Goal: Check status

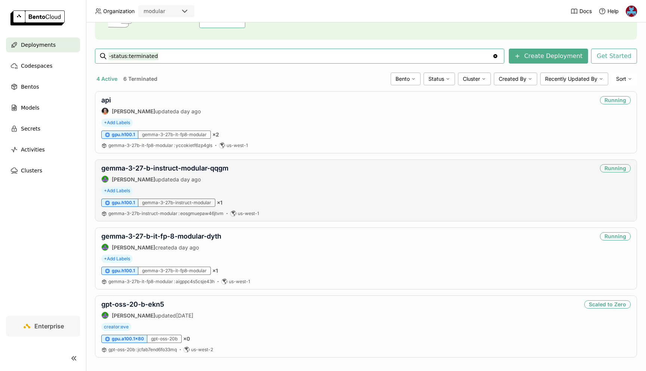
scroll to position [93, 0]
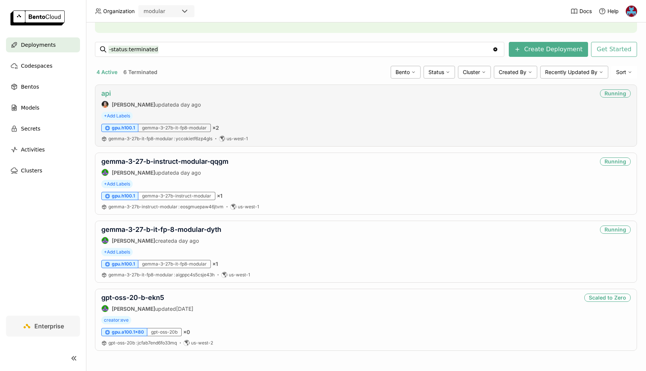
click at [105, 91] on link "api" at bounding box center [106, 93] width 10 height 8
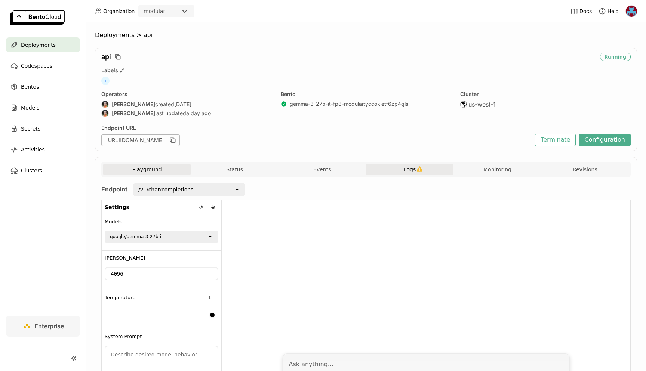
scroll to position [4, 0]
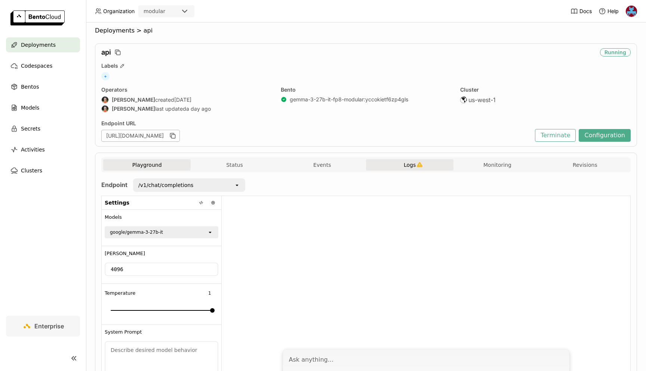
click at [423, 168] on button "Logs" at bounding box center [409, 164] width 87 height 11
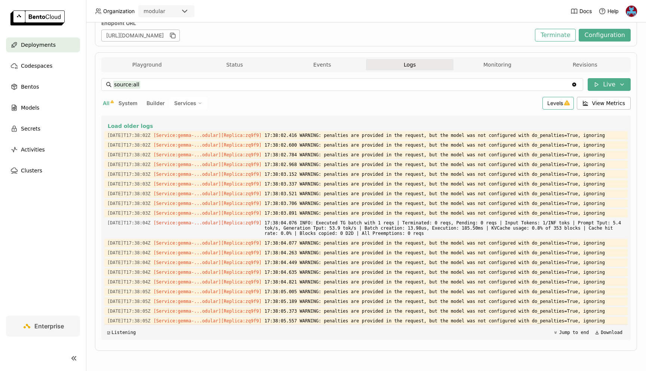
click at [547, 103] on span "Levels" at bounding box center [555, 103] width 16 height 6
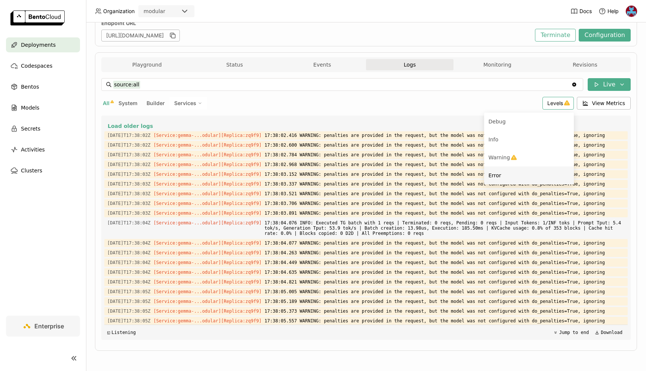
click at [494, 175] on span "Error" at bounding box center [494, 175] width 13 height 6
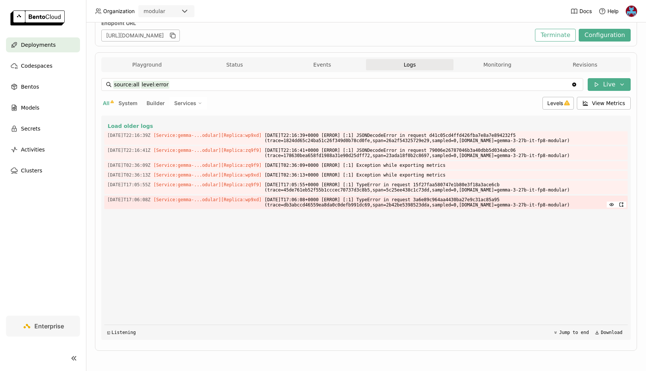
drag, startPoint x: 377, startPoint y: 176, endPoint x: 573, endPoint y: 209, distance: 198.6
click at [573, 209] on div "Load older logs [DATE]T22:16:39Z [Service:gemma-...odular] [Replica: wp9xd ] [D…" at bounding box center [365, 227] width 523 height 224
click at [495, 197] on span "[DATE]T17:06:08+0000 [ERROR] [:1] TypeError in request 3a6e89c964aa4430ba27e9c3…" at bounding box center [445, 201] width 360 height 13
click at [484, 62] on button "Monitoring" at bounding box center [496, 64] width 87 height 11
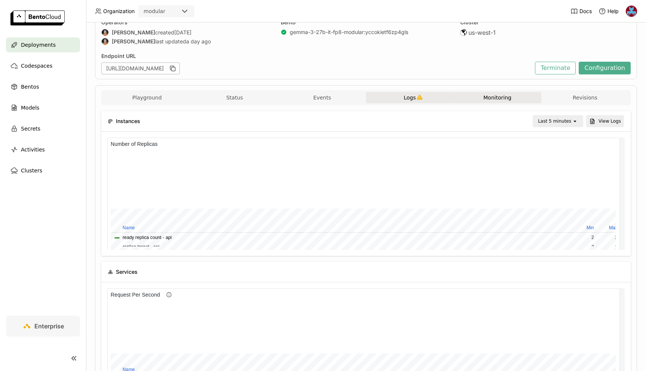
click at [409, 99] on span "Logs" at bounding box center [410, 97] width 12 height 7
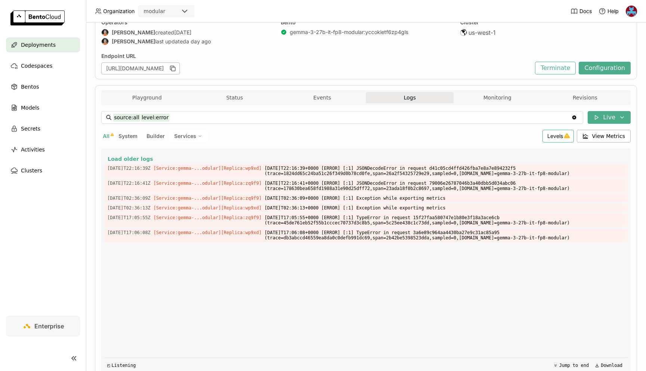
click at [550, 138] on span "Levels" at bounding box center [555, 136] width 16 height 6
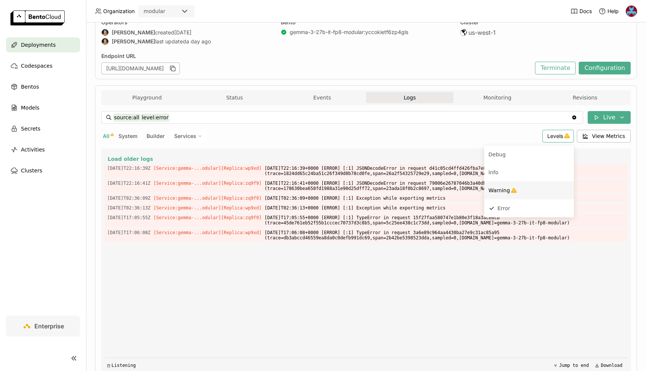
click at [503, 191] on span "Warning" at bounding box center [499, 190] width 22 height 6
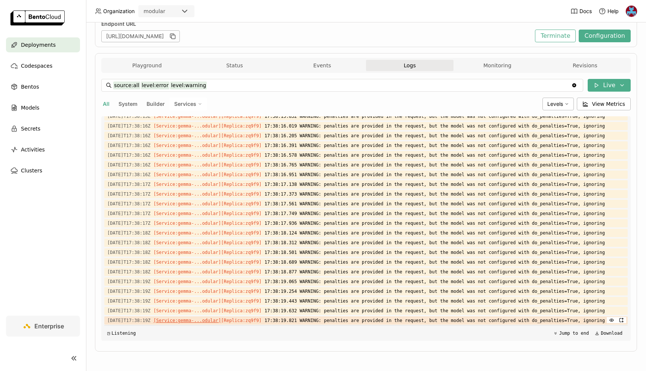
scroll to position [105, 0]
drag, startPoint x: 154, startPoint y: 315, endPoint x: 114, endPoint y: 313, distance: 39.7
click at [114, 315] on span "[DATE]T17:38:19Z" at bounding box center [128, 319] width 43 height 8
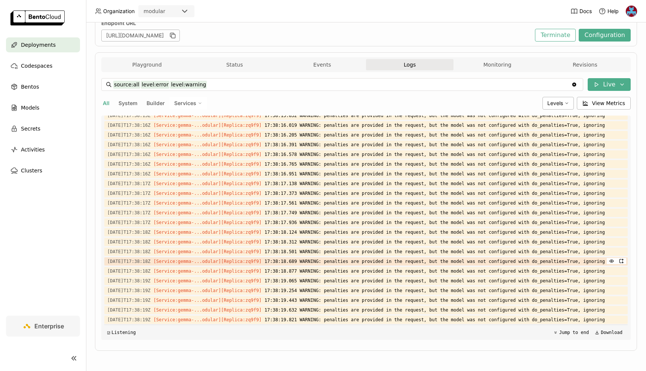
scroll to position [1148, 0]
click at [564, 104] on icon at bounding box center [566, 103] width 4 height 4
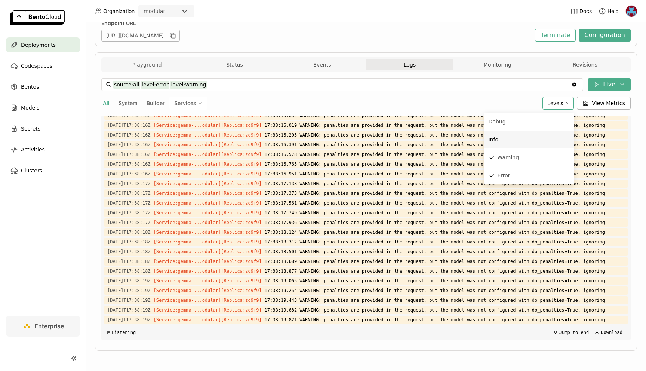
click at [512, 138] on div "Info" at bounding box center [528, 139] width 81 height 9
type input "source:all level:error level:warning level:info"
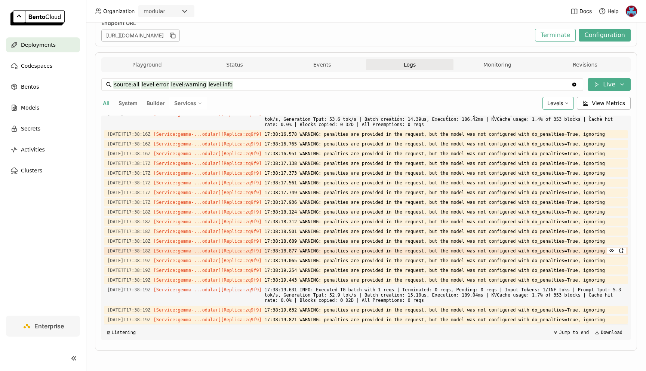
scroll to position [1332, 0]
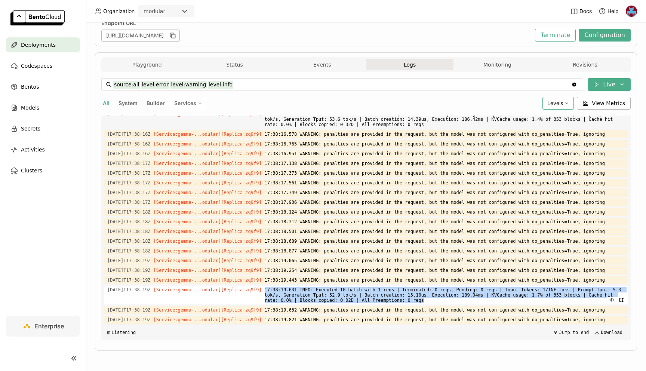
drag, startPoint x: 275, startPoint y: 281, endPoint x: 492, endPoint y: 289, distance: 216.9
click at [492, 289] on span "17:38:19.631 INFO: Executed TG batch with 1 reqs | Terminated: 0 reqs, Pending:…" at bounding box center [445, 295] width 360 height 19
